Goal: Task Accomplishment & Management: Complete application form

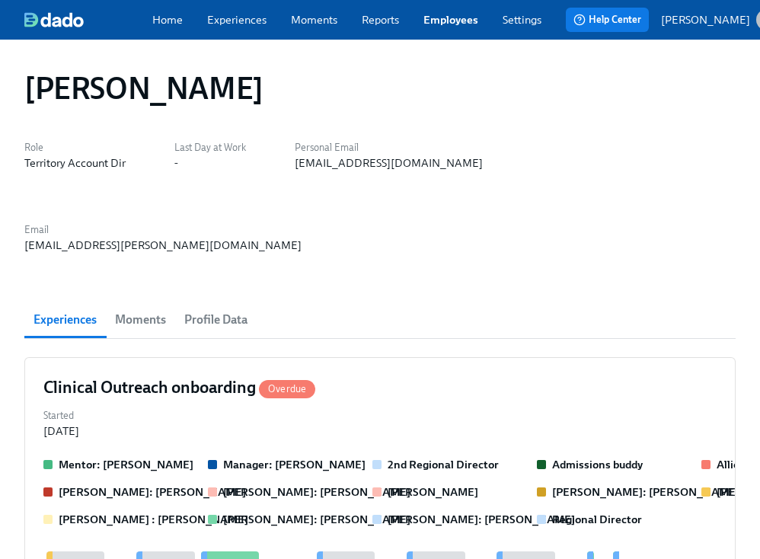
click at [418, 99] on div "[PERSON_NAME]" at bounding box center [379, 88] width 711 height 37
click at [420, 77] on div "[PERSON_NAME]" at bounding box center [379, 88] width 711 height 37
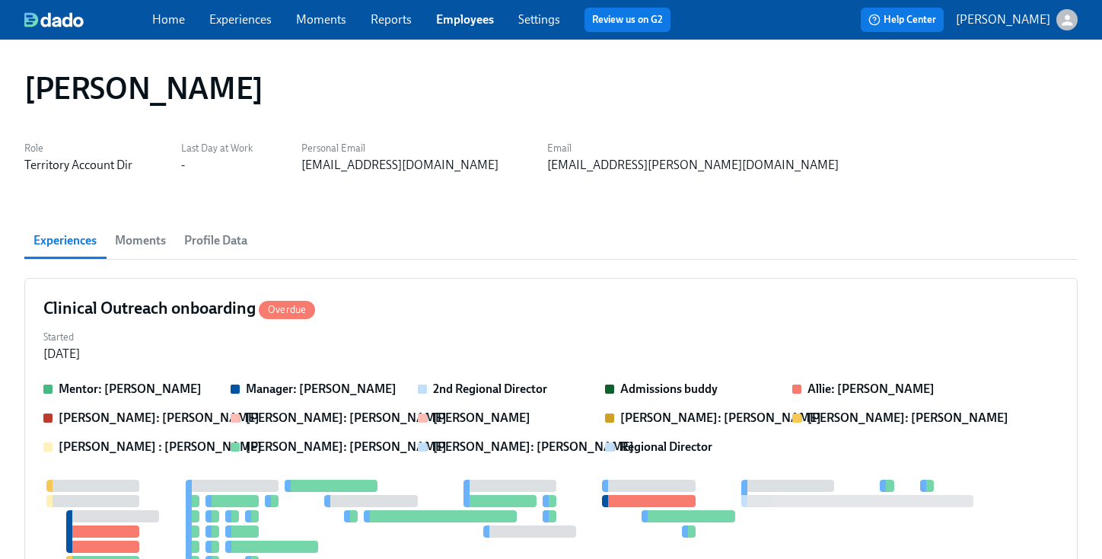
click at [471, 20] on link "Employees" at bounding box center [465, 19] width 58 height 14
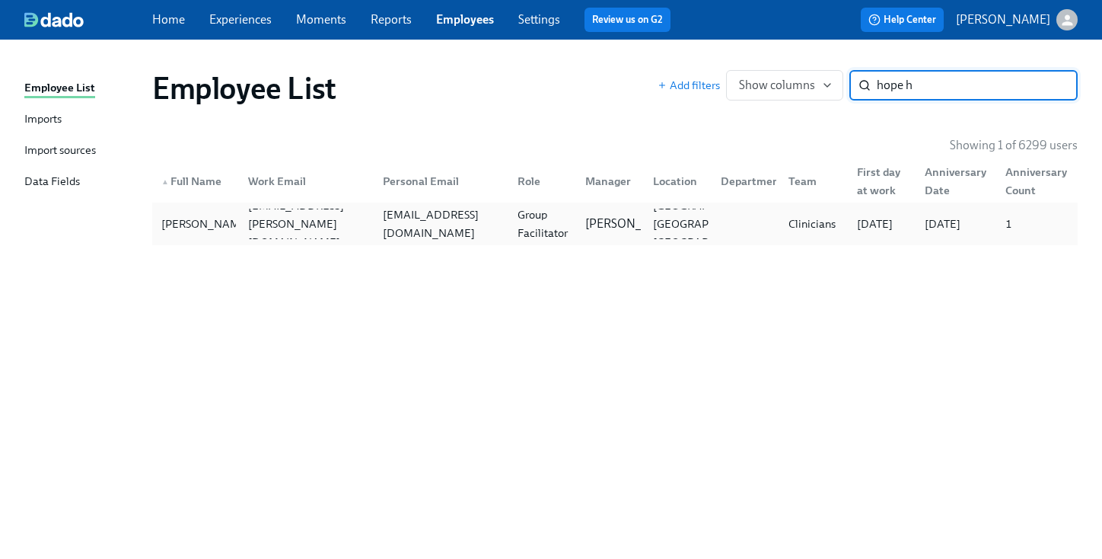
type input "hope h"
click at [407, 226] on div "[EMAIL_ADDRESS][DOMAIN_NAME]" at bounding box center [441, 224] width 129 height 37
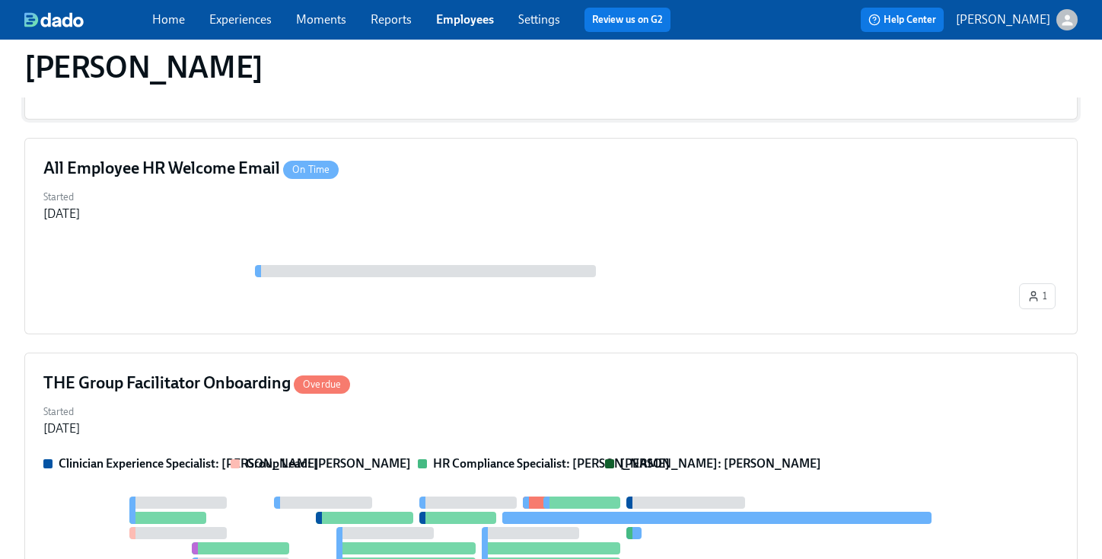
scroll to position [596, 0]
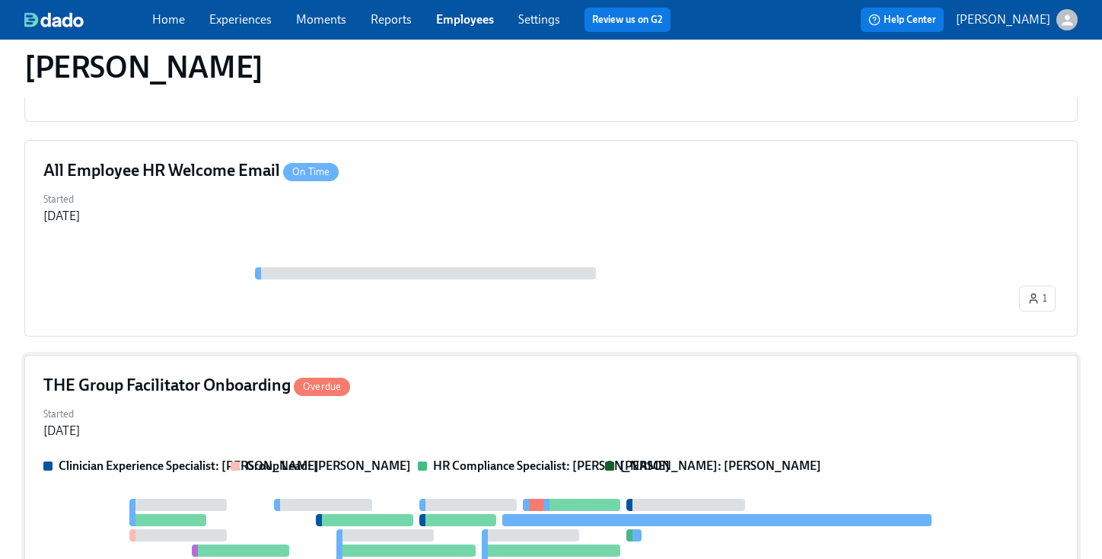
click at [427, 378] on div "THE Group Facilitator Onboarding Overdue" at bounding box center [550, 385] width 1015 height 23
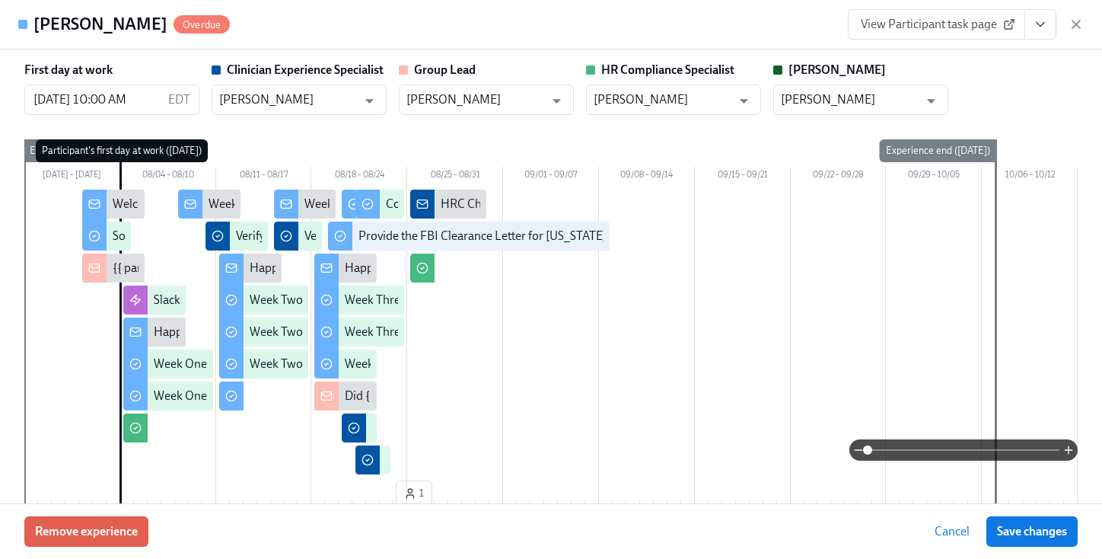
click at [759, 30] on icon "View task page" at bounding box center [1040, 24] width 15 height 15
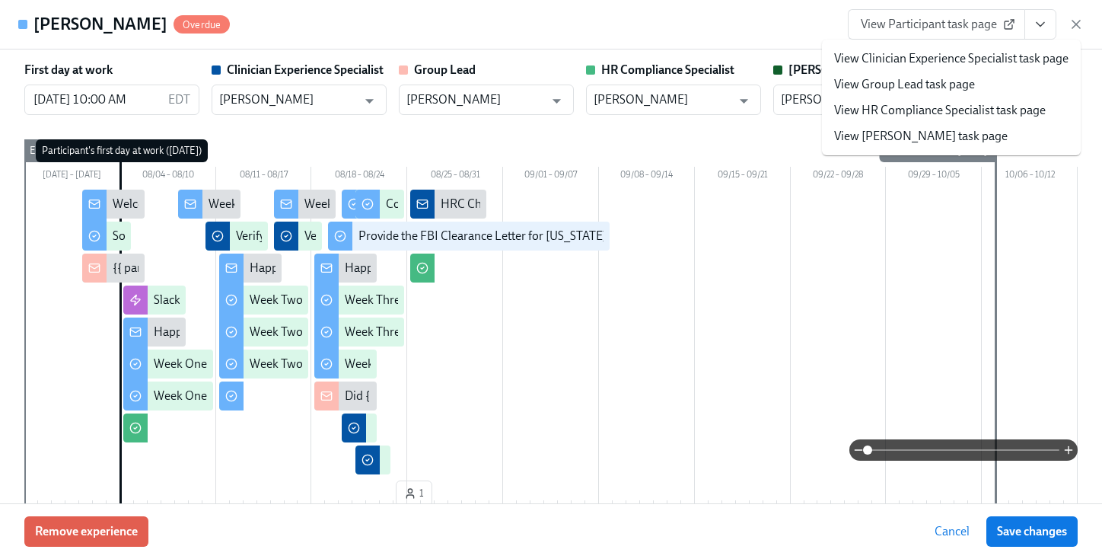
click at [759, 110] on link "View HR Compliance Specialist task page" at bounding box center [940, 110] width 212 height 17
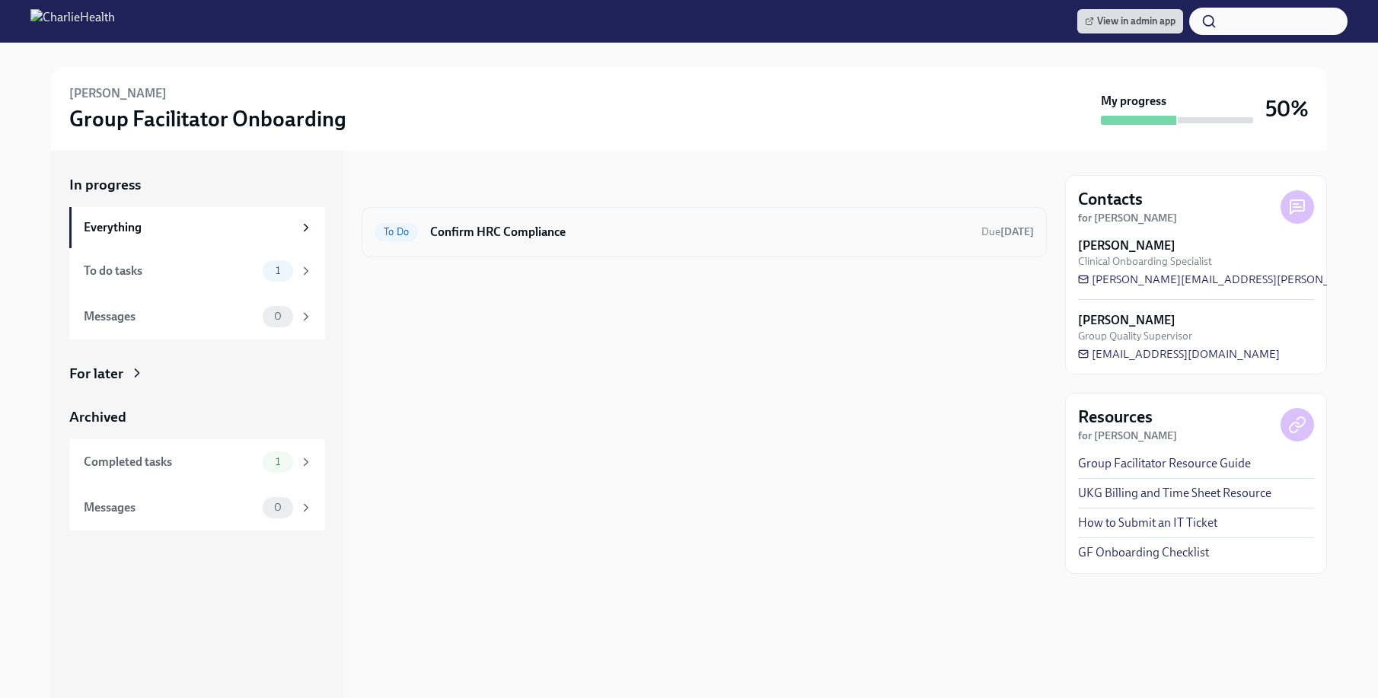
click at [655, 217] on div "To Do Confirm HRC Compliance Due [DATE]" at bounding box center [704, 232] width 685 height 50
click at [531, 245] on div "To Do Confirm HRC Compliance Due [DATE]" at bounding box center [704, 232] width 685 height 50
click at [519, 234] on h6 "Confirm HRC Compliance" at bounding box center [699, 232] width 539 height 17
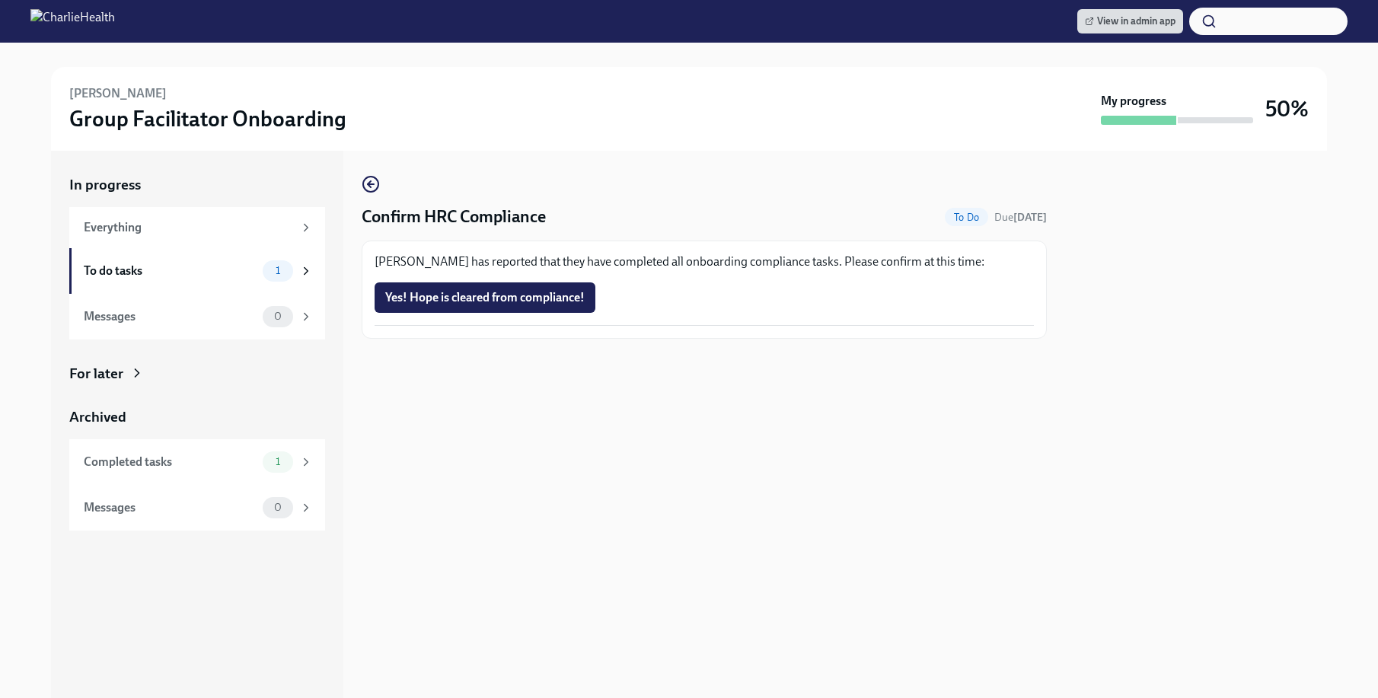
click at [500, 324] on div "[PERSON_NAME] has reported that they have completed all onboarding compliance t…" at bounding box center [704, 289] width 659 height 72
click at [483, 306] on button "Yes! Hope is cleared from compliance!" at bounding box center [485, 297] width 221 height 30
